Goal: Transaction & Acquisition: Book appointment/travel/reservation

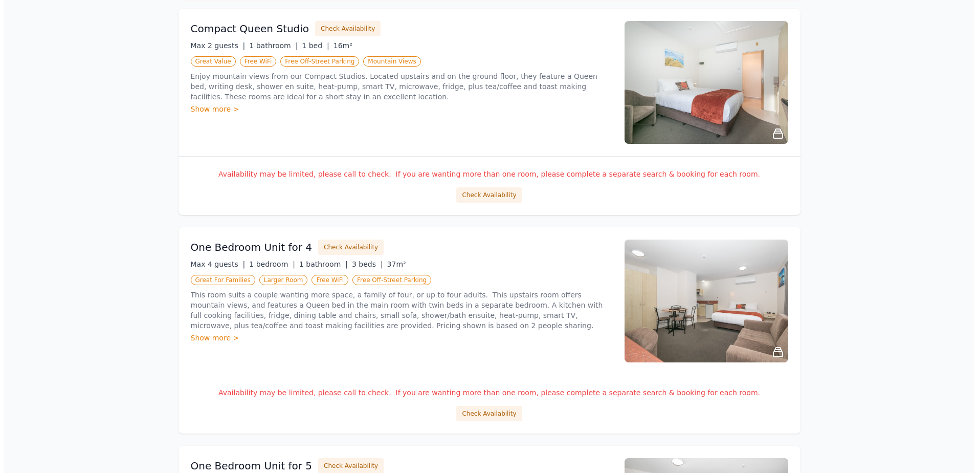
scroll to position [205, 0]
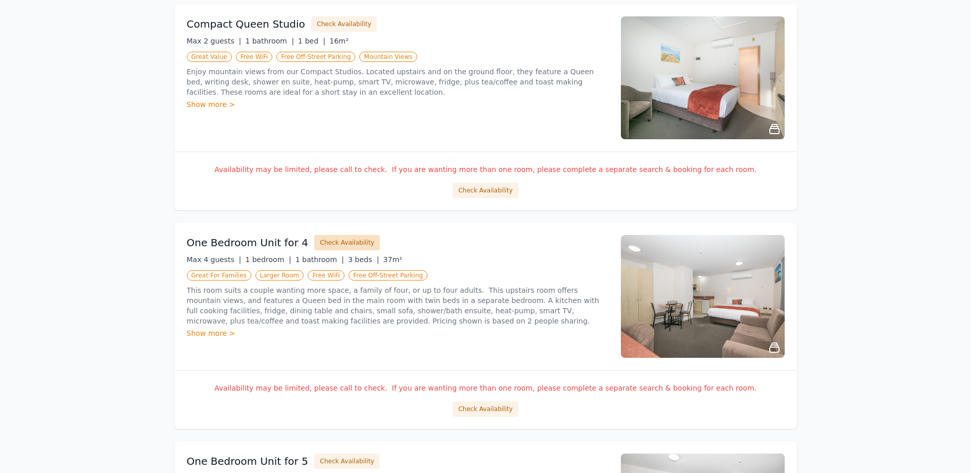
click at [361, 242] on button "Check Availability" at bounding box center [346, 242] width 65 height 15
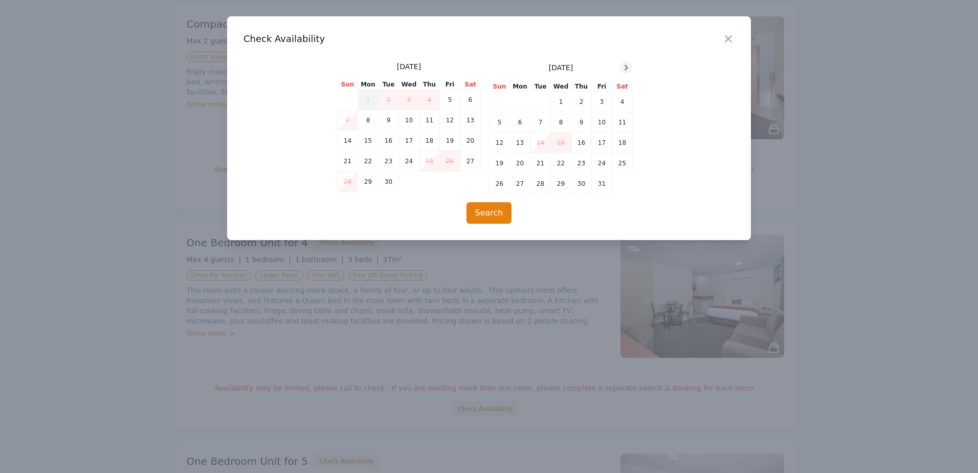
click at [624, 68] on icon at bounding box center [626, 67] width 8 height 8
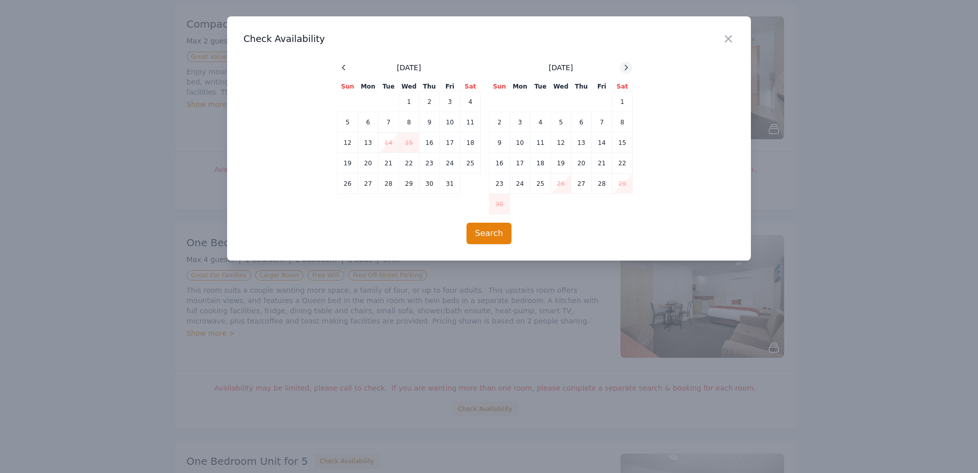
click at [624, 68] on icon at bounding box center [626, 67] width 8 height 8
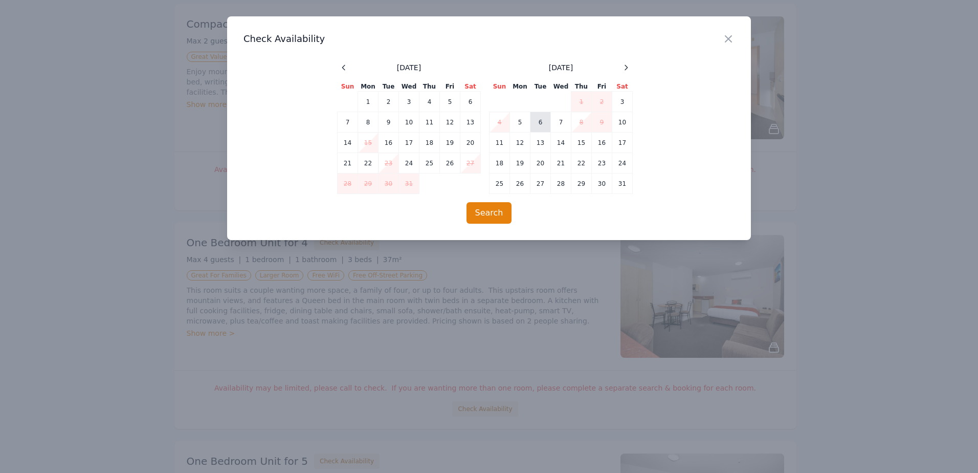
click at [540, 121] on td "6" at bounding box center [541, 122] width 20 height 20
click at [555, 118] on td "7" at bounding box center [561, 122] width 20 height 20
click at [488, 209] on button "Search" at bounding box center [490, 212] width 46 height 21
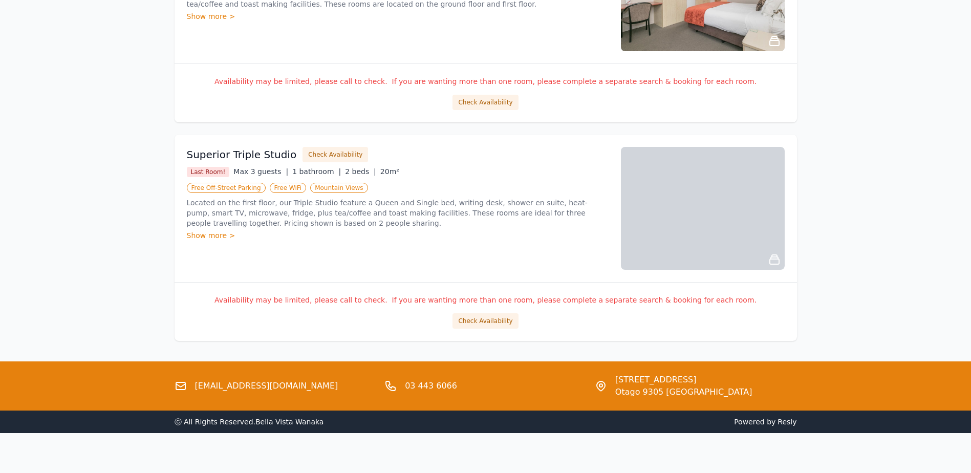
scroll to position [1176, 0]
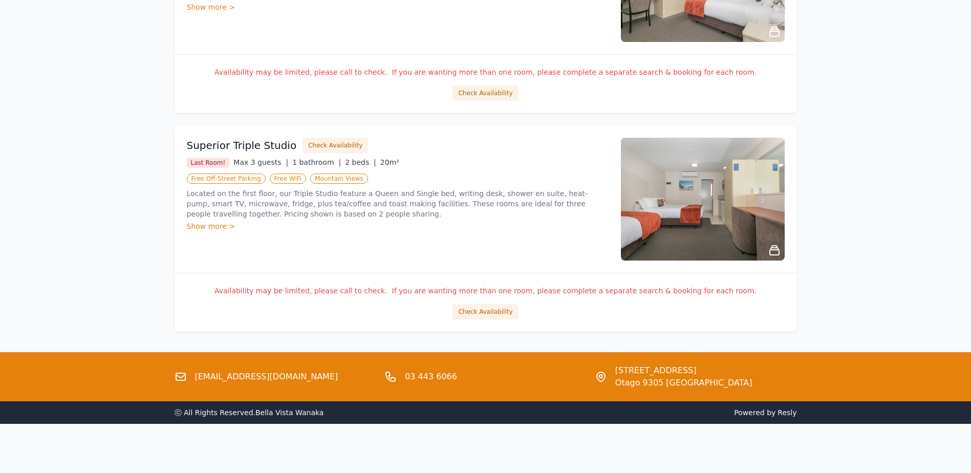
click at [262, 374] on link "[EMAIL_ADDRESS][DOMAIN_NAME]" at bounding box center [266, 376] width 143 height 12
drag, startPoint x: 305, startPoint y: 379, endPoint x: 191, endPoint y: 380, distance: 114.1
click at [191, 380] on div "[EMAIL_ADDRESS][DOMAIN_NAME]" at bounding box center [275, 376] width 202 height 25
copy link "[EMAIL_ADDRESS][DOMAIN_NAME]"
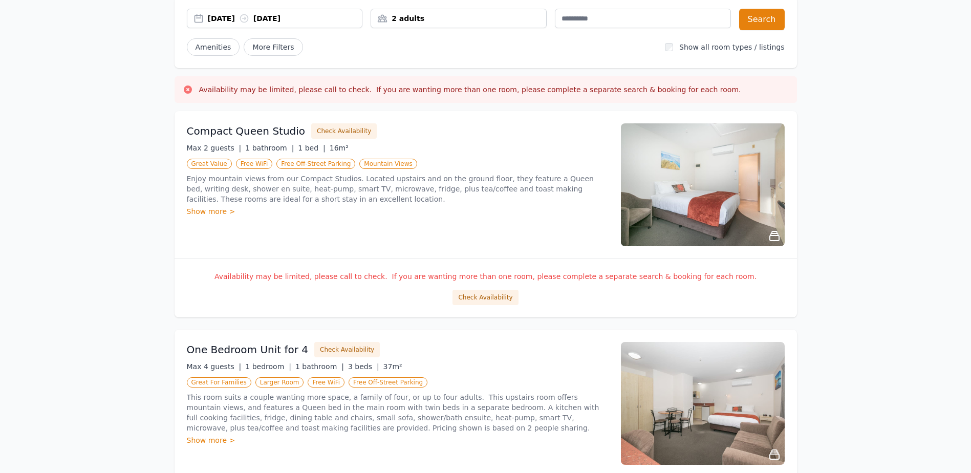
scroll to position [0, 0]
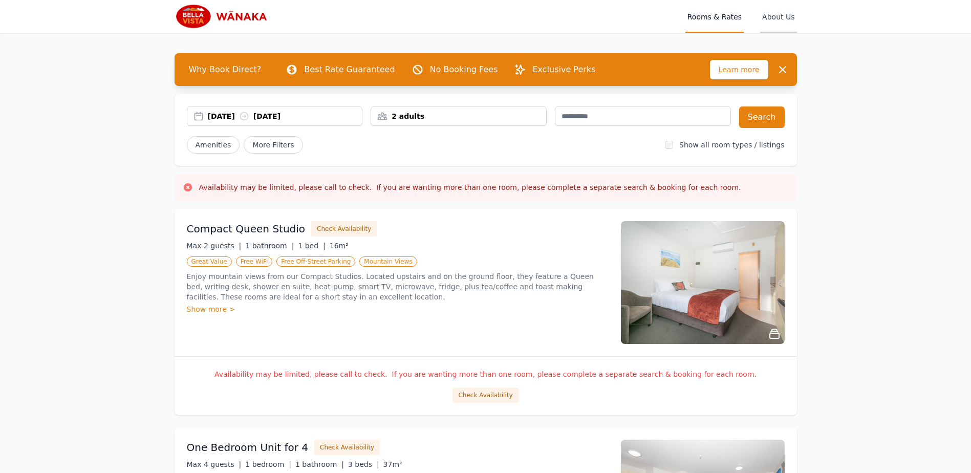
click at [792, 11] on span "About Us" at bounding box center [778, 16] width 36 height 33
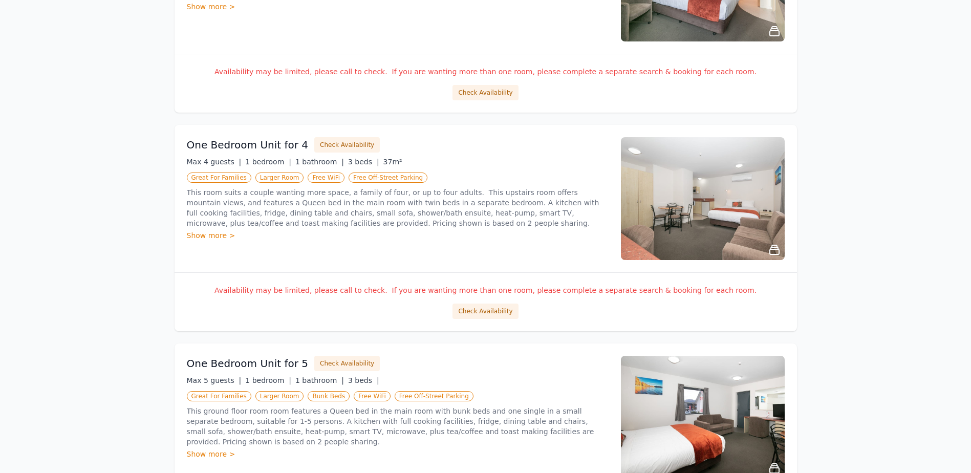
scroll to position [307, 0]
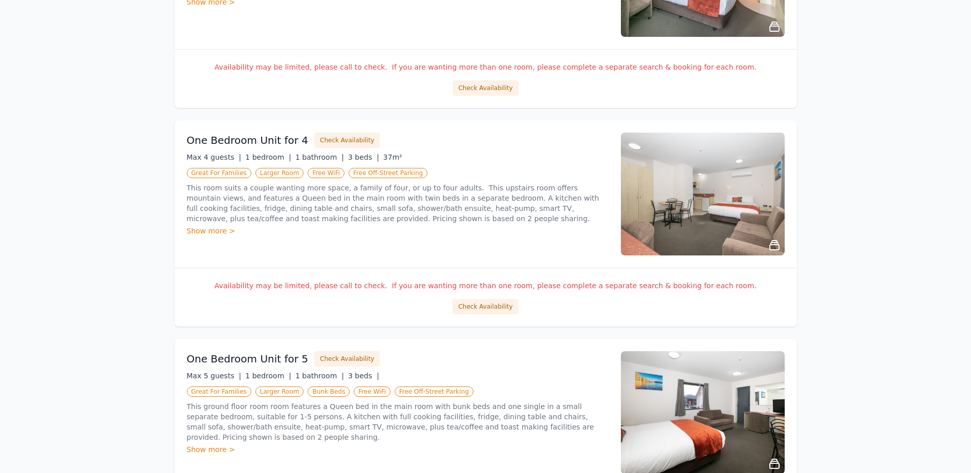
click at [225, 229] on div "Show more >" at bounding box center [398, 231] width 422 height 10
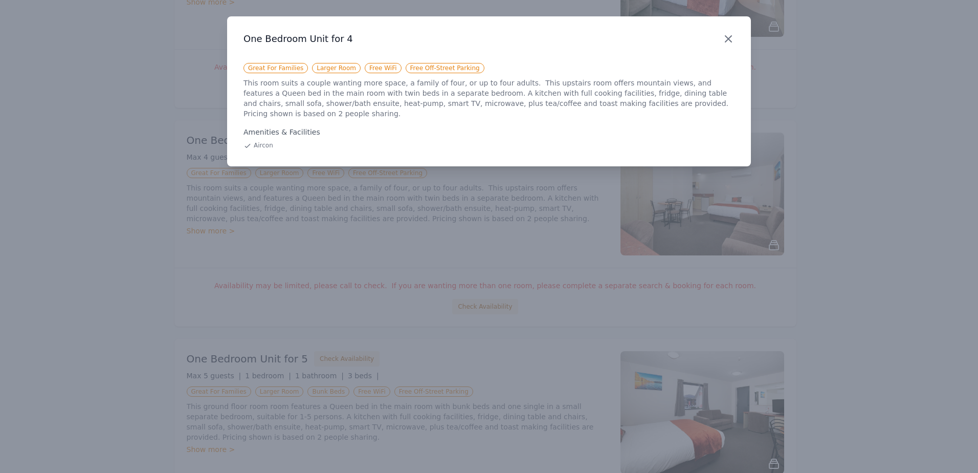
click at [724, 35] on icon "button" at bounding box center [728, 39] width 12 height 12
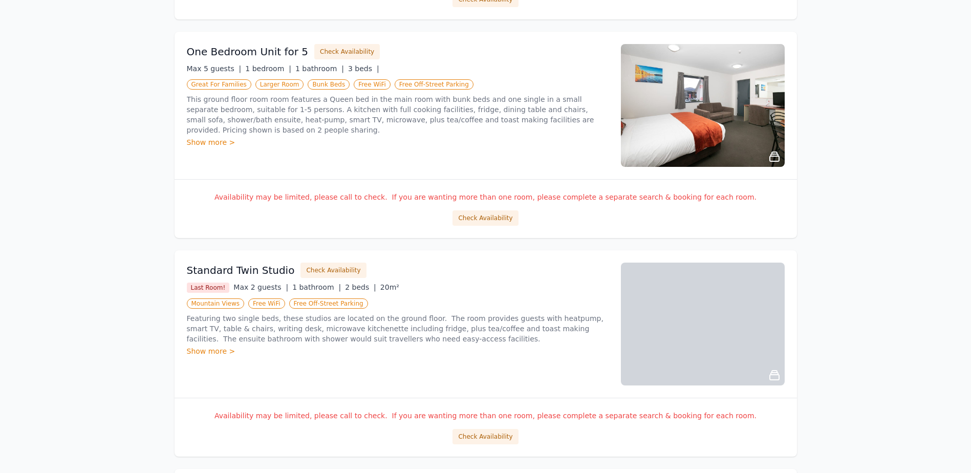
scroll to position [358, 0]
